Goal: Task Accomplishment & Management: Manage account settings

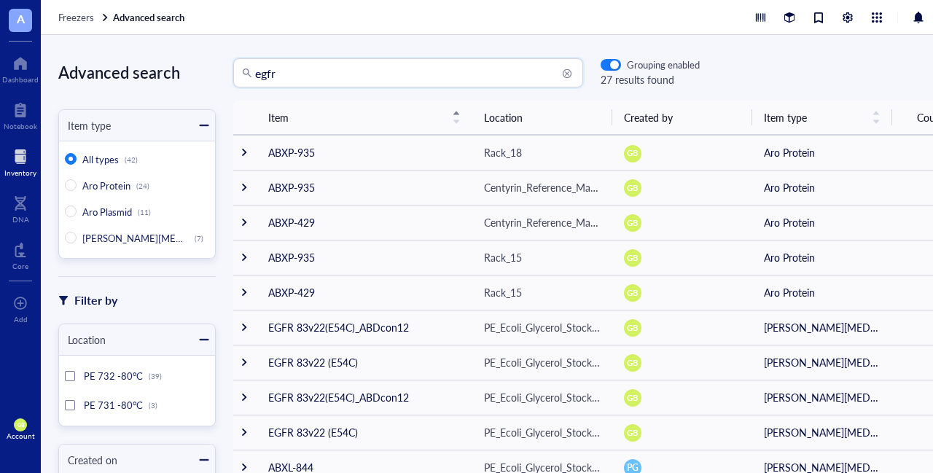
drag, startPoint x: 315, startPoint y: 79, endPoint x: 216, endPoint y: 75, distance: 99.2
click at [216, 75] on div "egfr egfr Grouping enabled 27 results found" at bounding box center [458, 72] width 484 height 29
type input "abxp-1152"
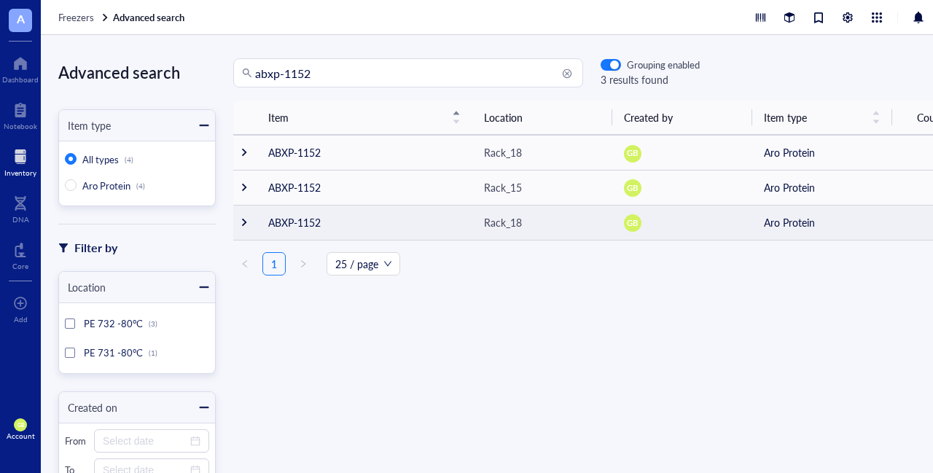
click at [244, 219] on div at bounding box center [244, 222] width 10 height 10
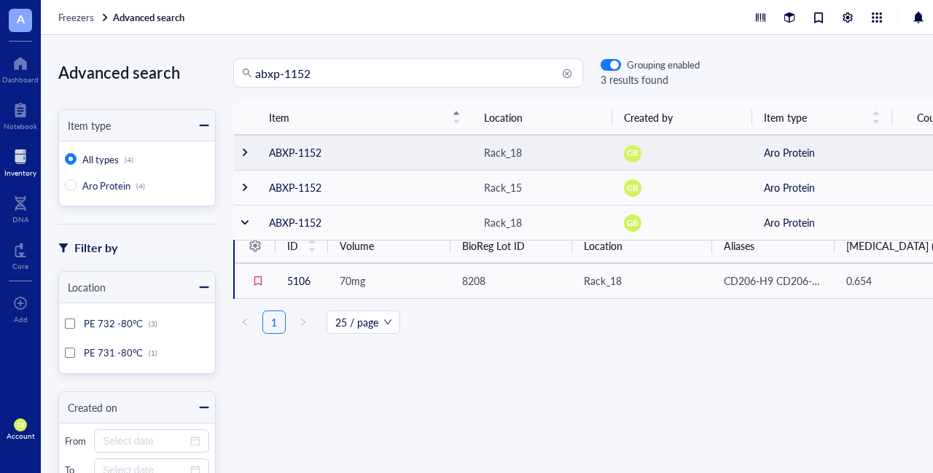
click at [243, 155] on div at bounding box center [245, 152] width 10 height 10
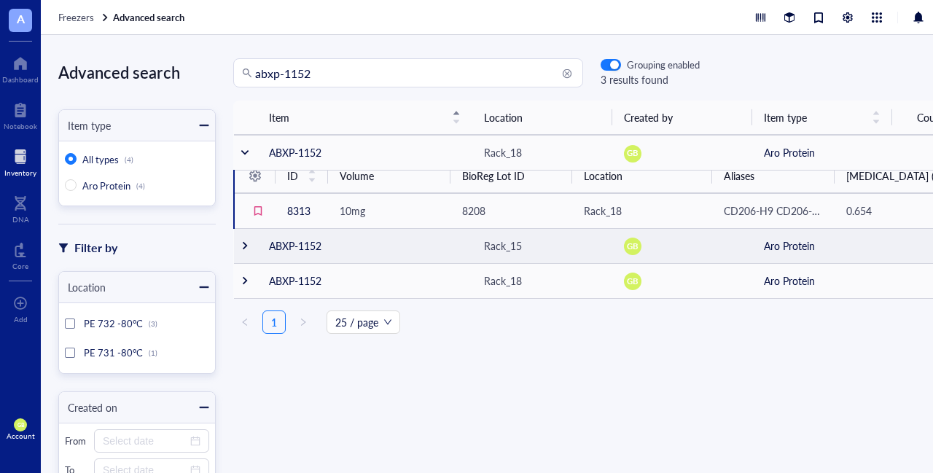
click at [243, 246] on div at bounding box center [245, 246] width 10 height 10
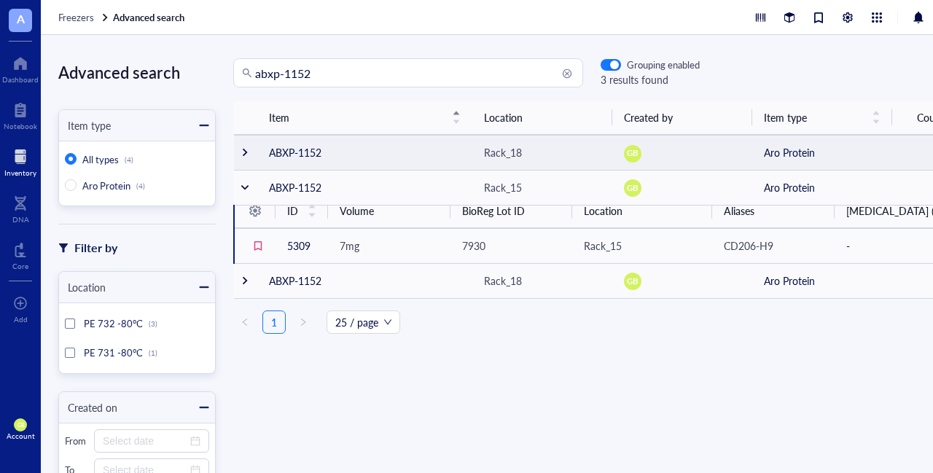
click at [246, 152] on div at bounding box center [245, 152] width 10 height 10
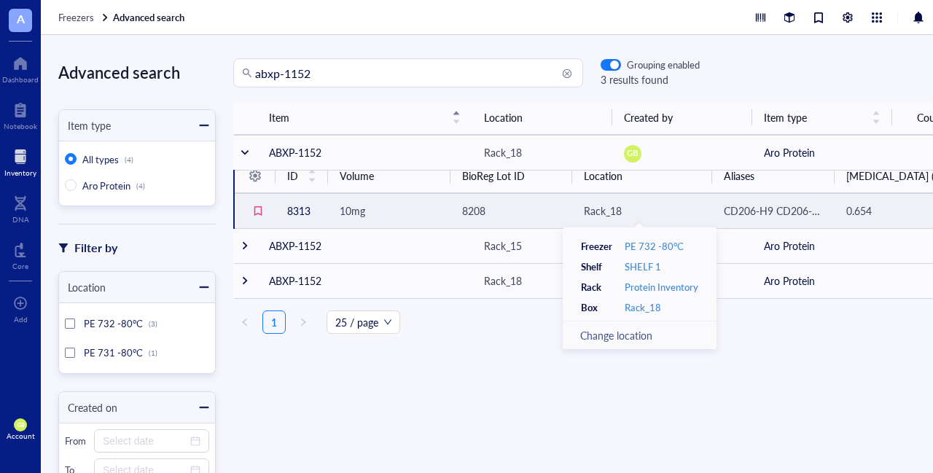
click at [606, 209] on div "Rack_18" at bounding box center [603, 211] width 38 height 16
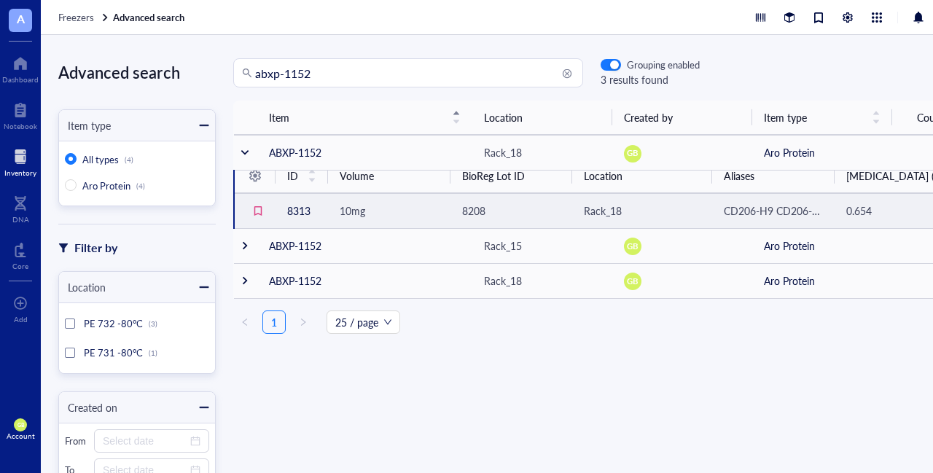
click at [296, 211] on td "8313" at bounding box center [301, 210] width 52 height 35
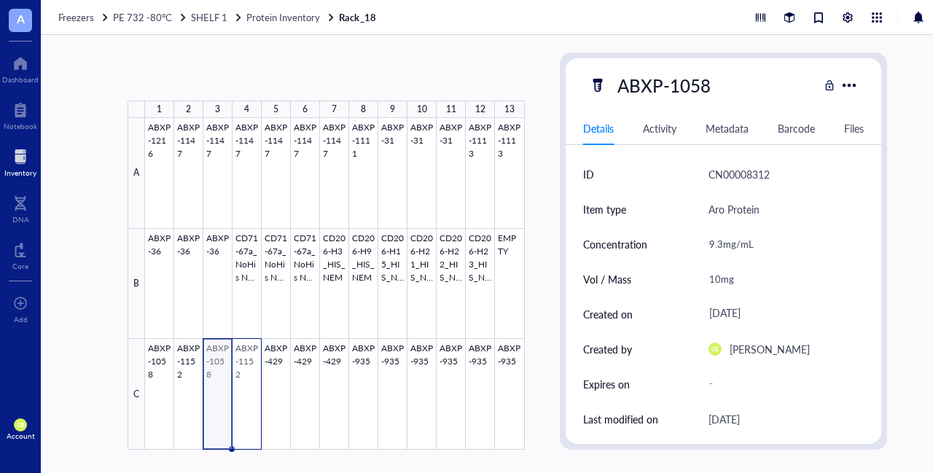
drag, startPoint x: 214, startPoint y: 399, endPoint x: 241, endPoint y: 404, distance: 28.2
click at [241, 404] on div at bounding box center [335, 284] width 380 height 332
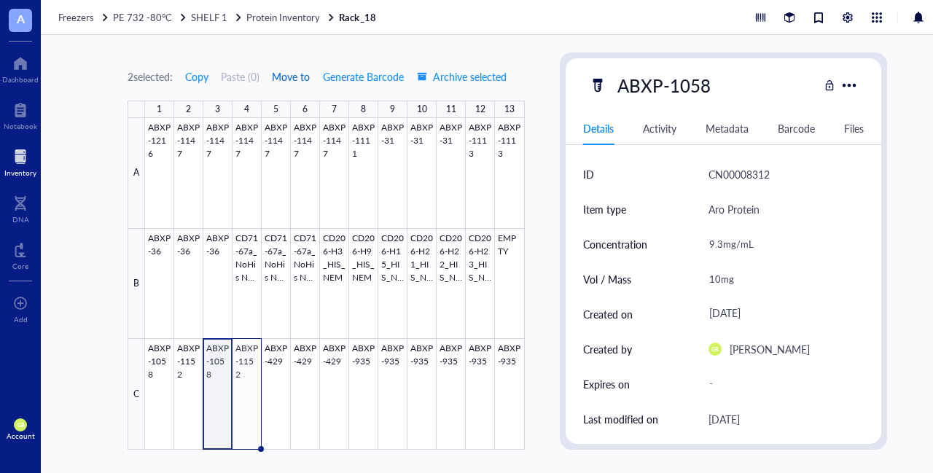
click at [295, 76] on span "Move to" at bounding box center [291, 77] width 38 height 12
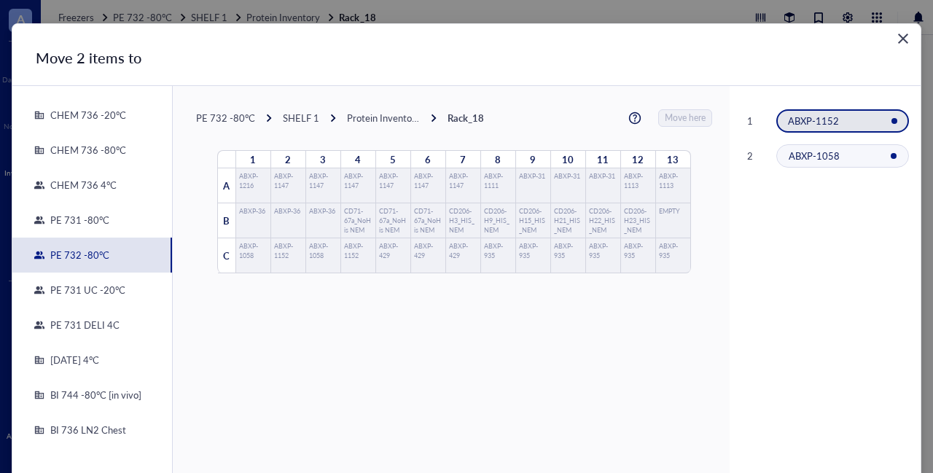
click at [102, 322] on div "PE 731 DELI 4C" at bounding box center [81, 324] width 75 height 13
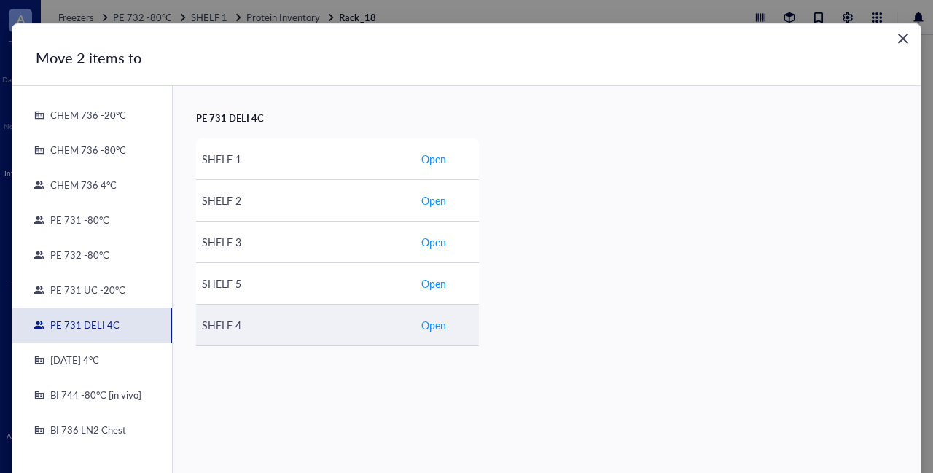
click at [429, 326] on span "Open" at bounding box center [433, 325] width 25 height 16
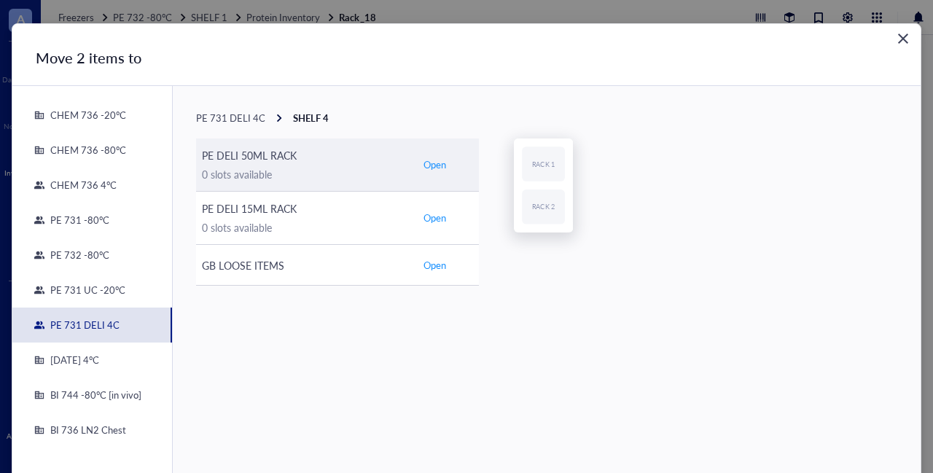
click at [428, 164] on span "Open" at bounding box center [434, 164] width 23 height 13
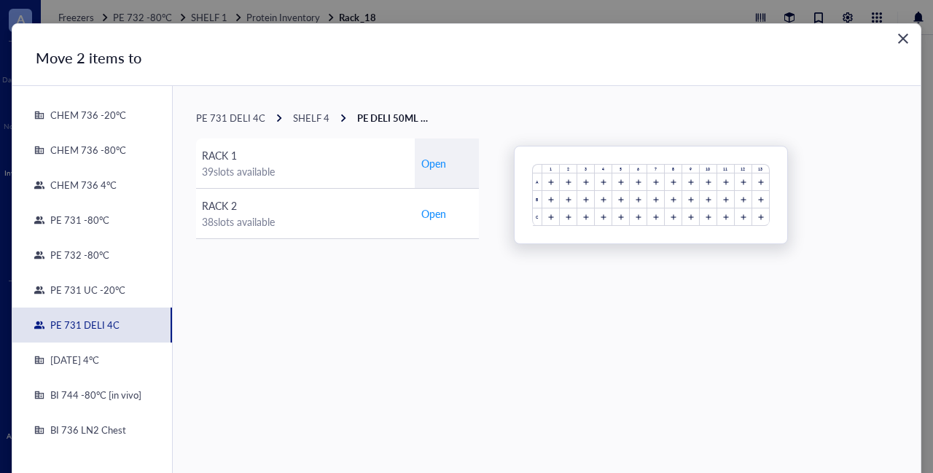
click at [428, 164] on span "Open" at bounding box center [433, 163] width 25 height 16
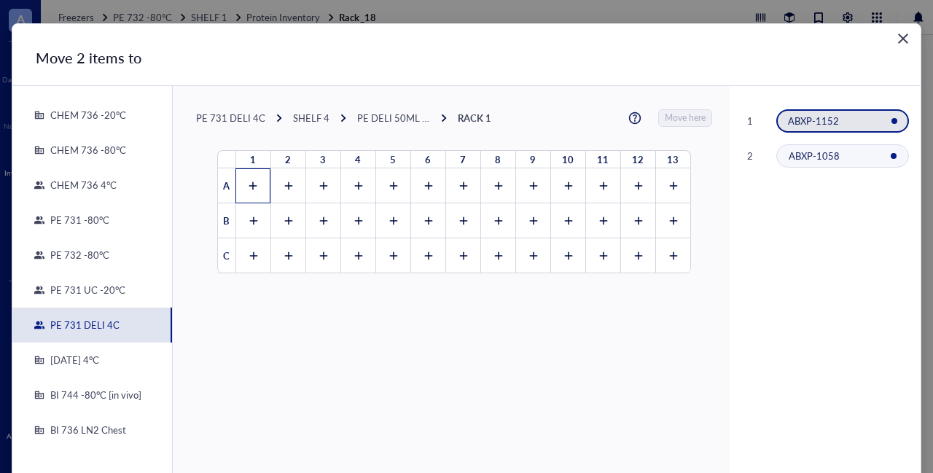
click at [248, 189] on icon at bounding box center [253, 186] width 10 height 10
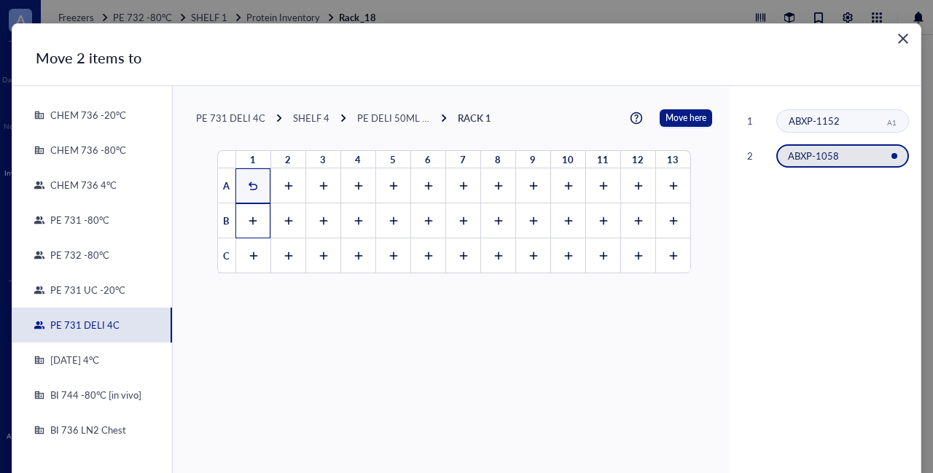
click at [245, 227] on div at bounding box center [252, 220] width 35 height 35
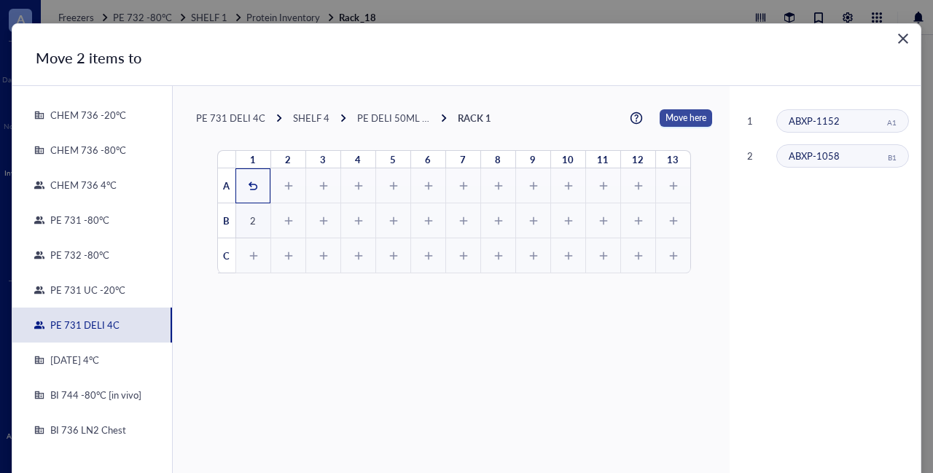
click at [685, 119] on span "Move here" at bounding box center [685, 117] width 41 height 17
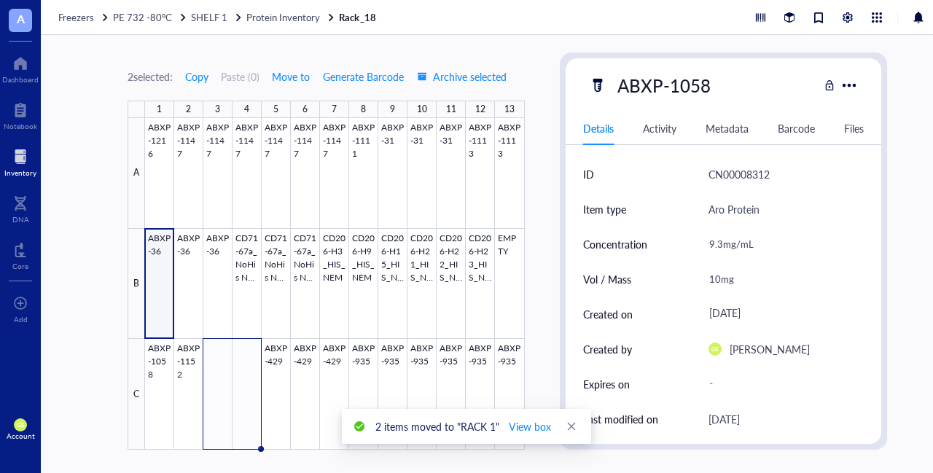
type textarea "Keep everyone on the same page…"
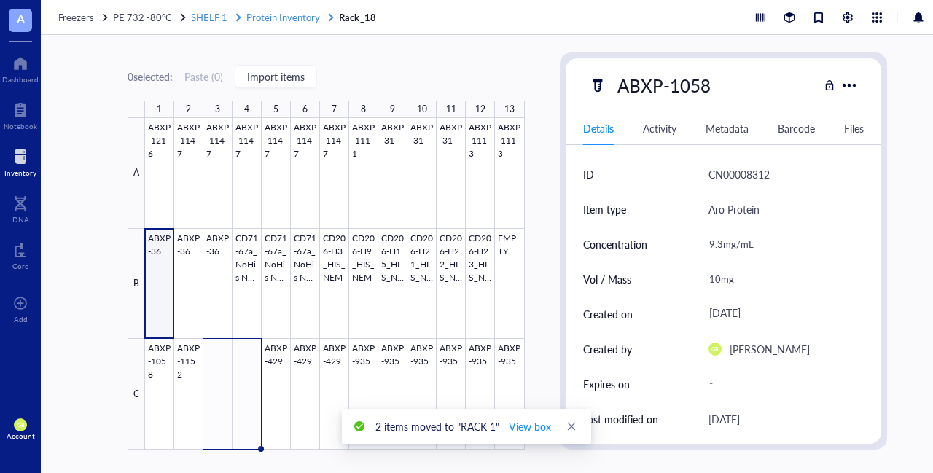
click at [282, 20] on span "Protein Inventory" at bounding box center [283, 17] width 74 height 14
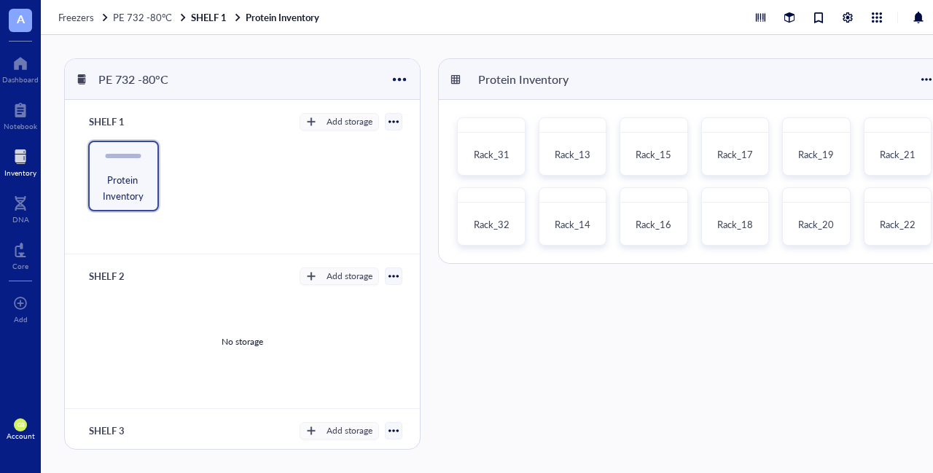
click at [827, 351] on div "Protein Inventory Rack_31 Rack_13 Rack_15 Rack_17 Rack_19 Rack_21 Rack_32 Rack_…" at bounding box center [694, 253] width 512 height 391
click at [29, 148] on div at bounding box center [20, 156] width 32 height 23
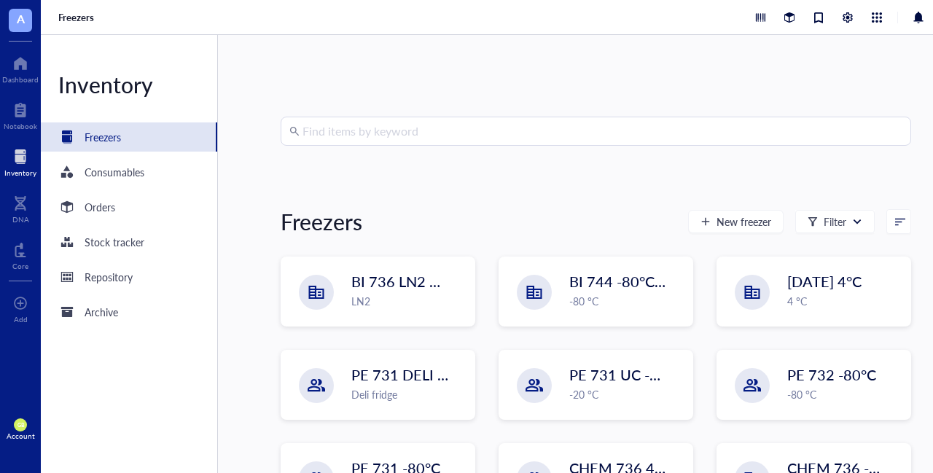
click at [445, 141] on input "search" at bounding box center [602, 131] width 600 height 28
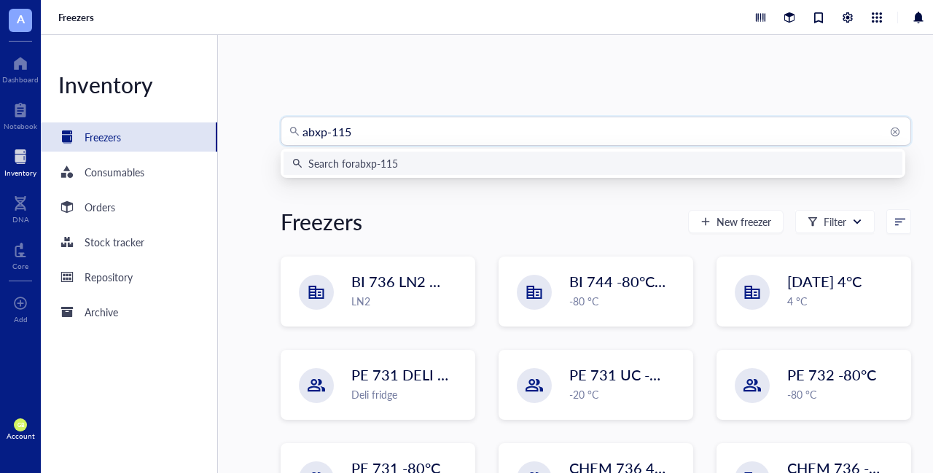
type input "abxp-1152"
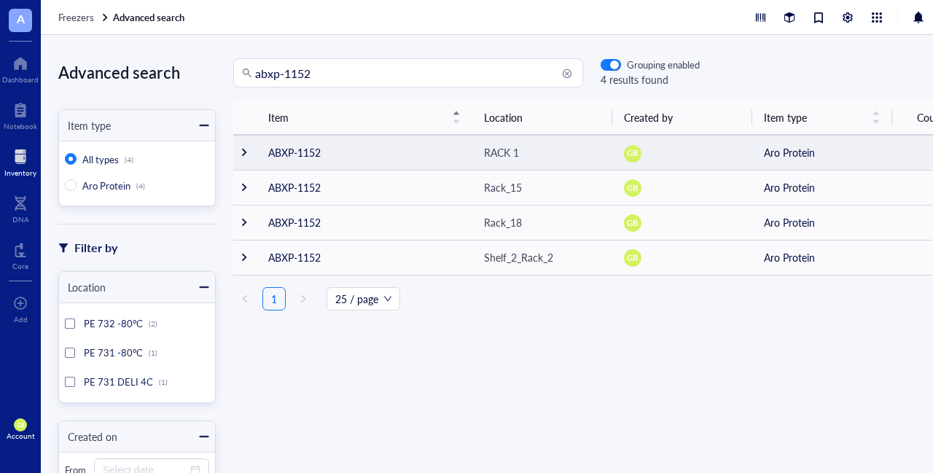
click at [245, 155] on div at bounding box center [244, 152] width 10 height 10
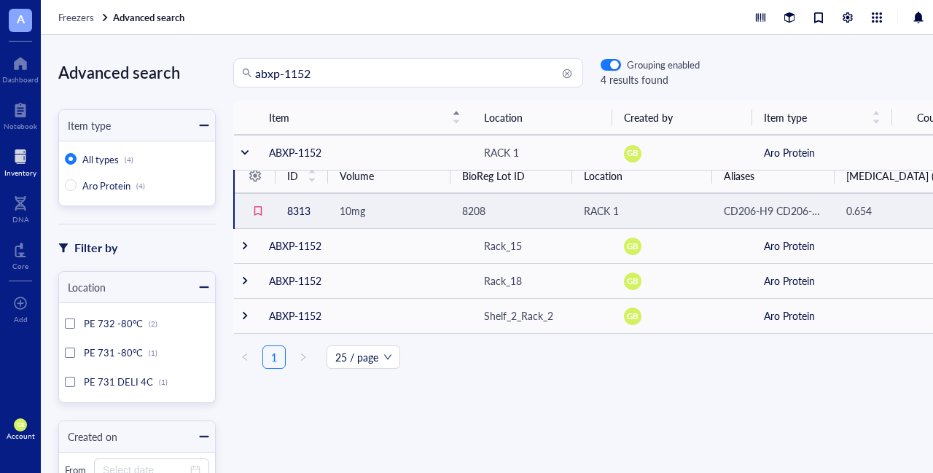
click at [755, 213] on span "CD206-H9 CD206-H9 E53C His" at bounding box center [797, 210] width 146 height 15
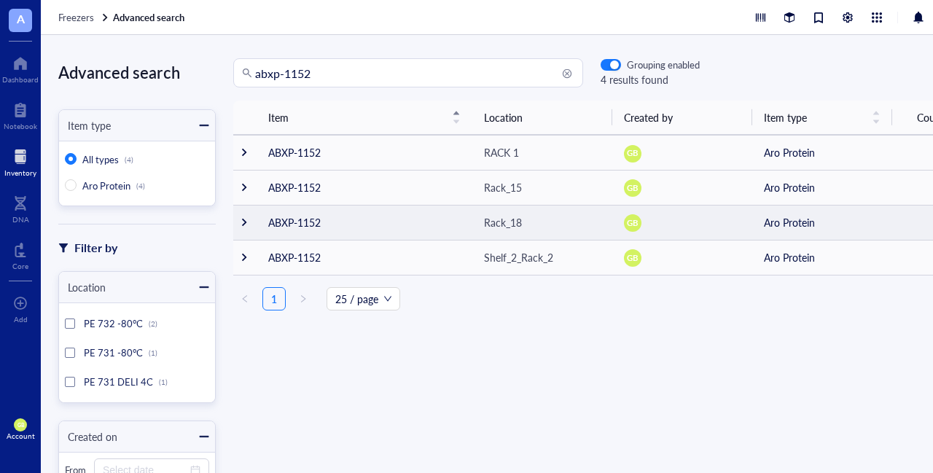
click at [246, 230] on td at bounding box center [244, 222] width 23 height 35
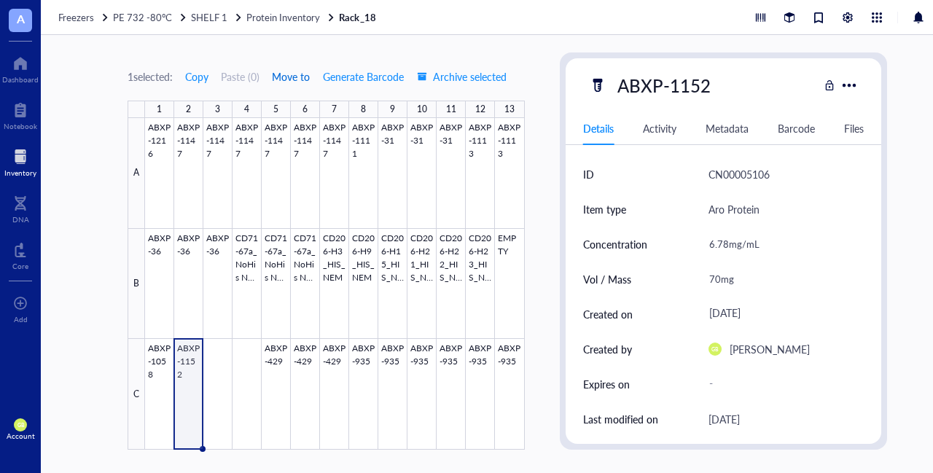
click at [286, 76] on span "Move to" at bounding box center [291, 77] width 38 height 12
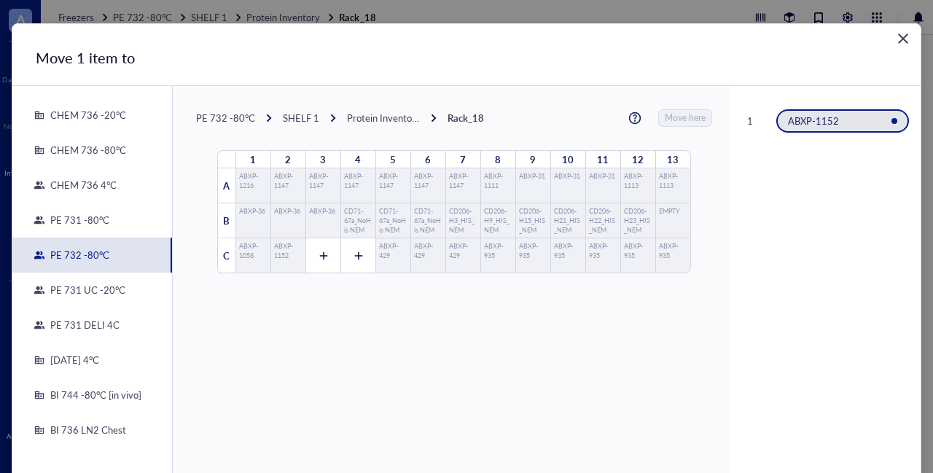
click at [86, 322] on div "PE 731 DELI 4C" at bounding box center [81, 324] width 75 height 13
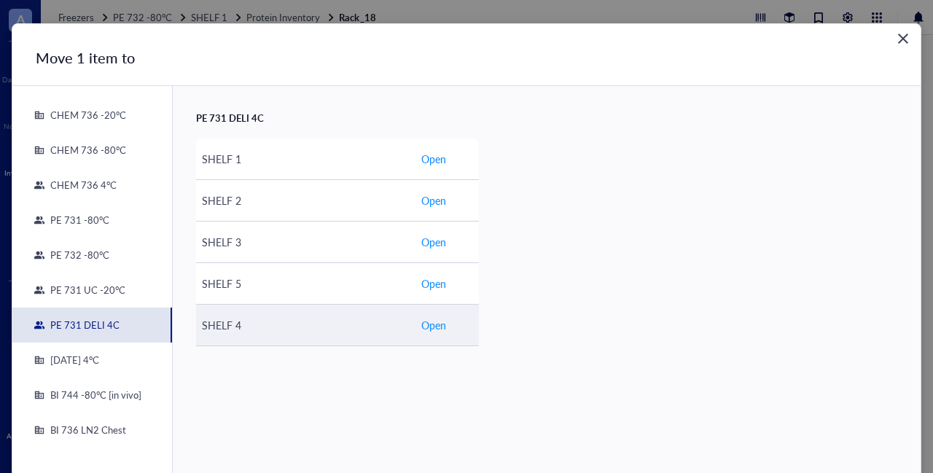
click at [421, 323] on span "Open" at bounding box center [433, 325] width 25 height 16
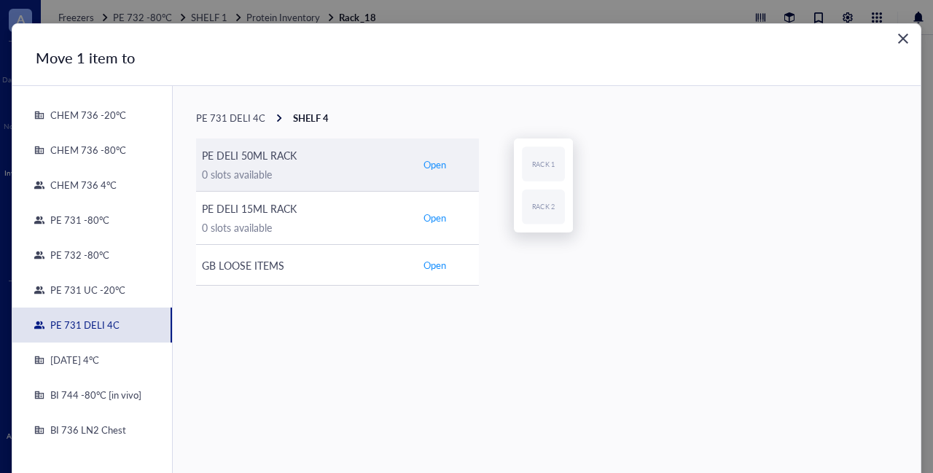
click at [437, 163] on span "Open" at bounding box center [434, 164] width 23 height 13
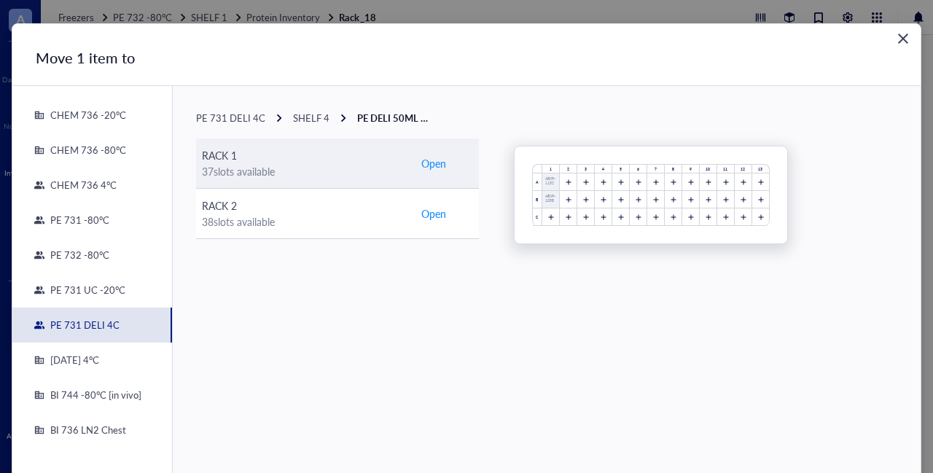
click at [433, 163] on span "Open" at bounding box center [433, 163] width 25 height 16
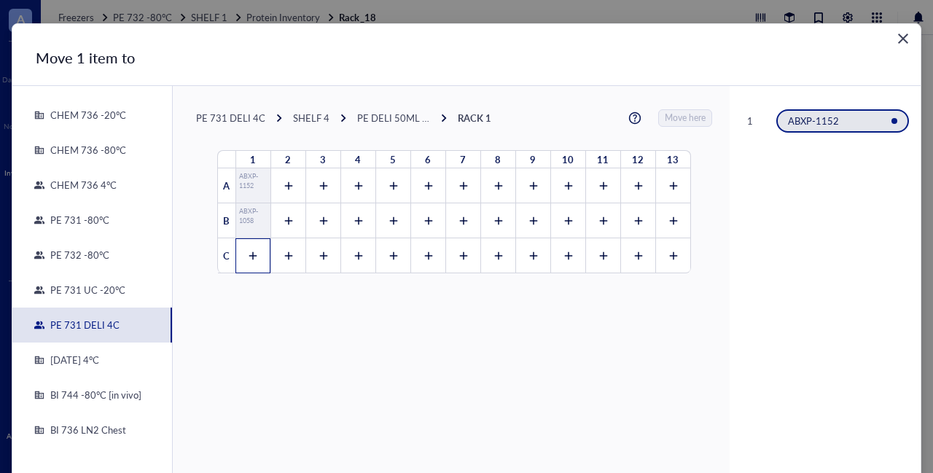
click at [248, 253] on icon at bounding box center [253, 256] width 10 height 10
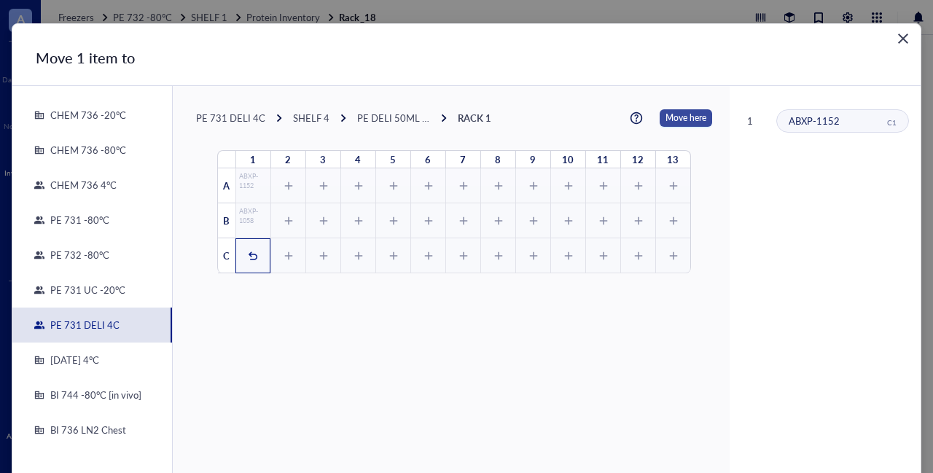
click at [668, 119] on span "Move here" at bounding box center [685, 117] width 41 height 17
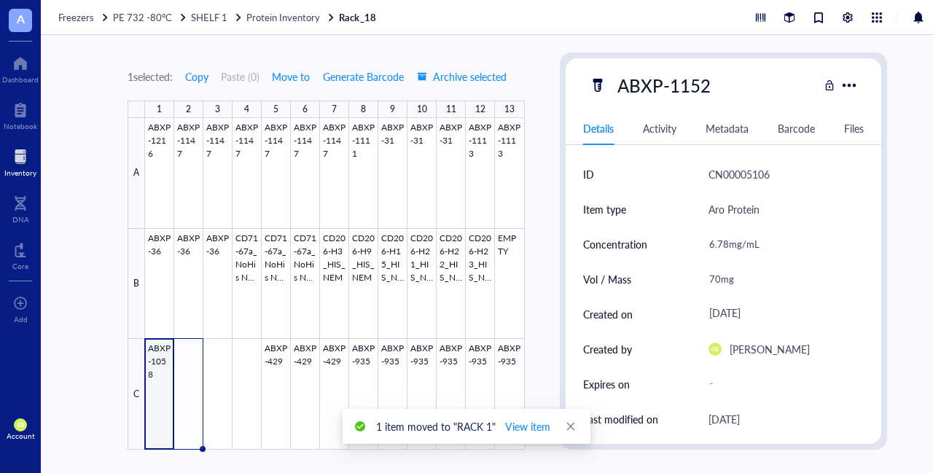
type textarea "Keep everyone on the same page…"
click at [520, 427] on span "View item" at bounding box center [527, 426] width 45 height 16
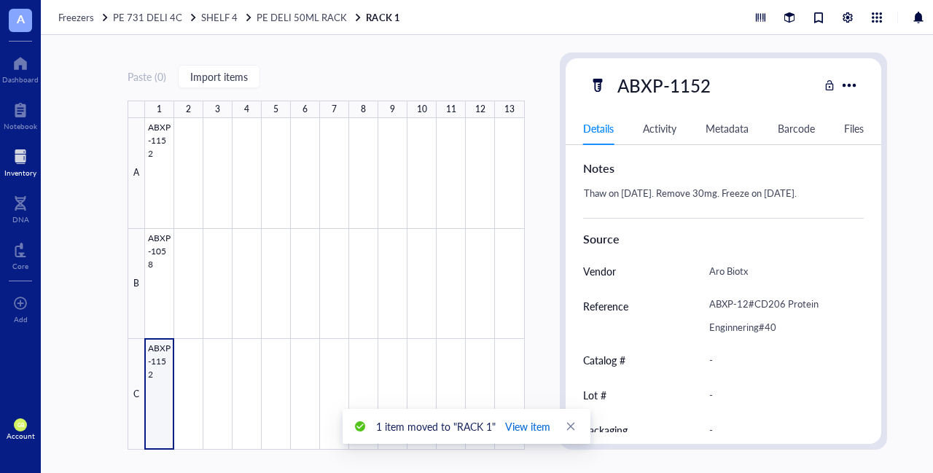
scroll to position [629, 0]
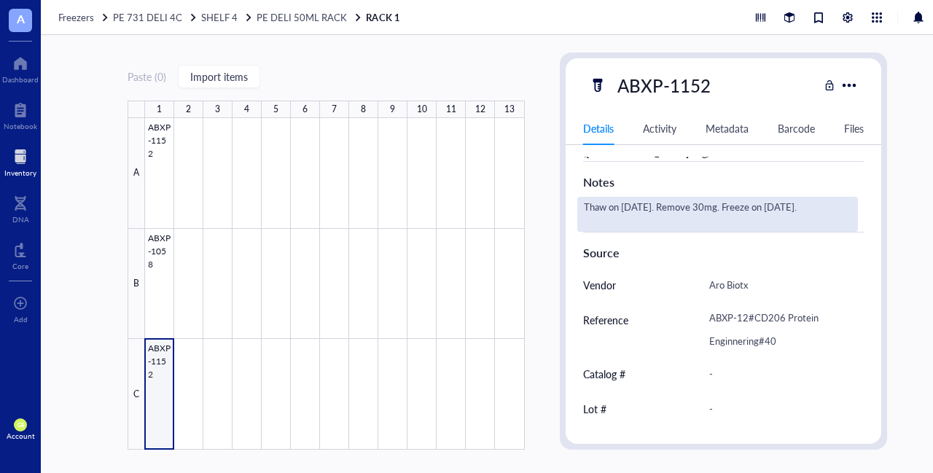
click at [825, 203] on div "Thaw on 8/5/2025. Remove 30mg. Freeze on 8/7/2025." at bounding box center [717, 214] width 281 height 35
type textarea "Thaw on 8/5/2025. Remove 30mg. Freeze on 8/7/2025. Thaw on 9/4/2025."
